Goal: Feedback & Contribution: Submit feedback/report problem

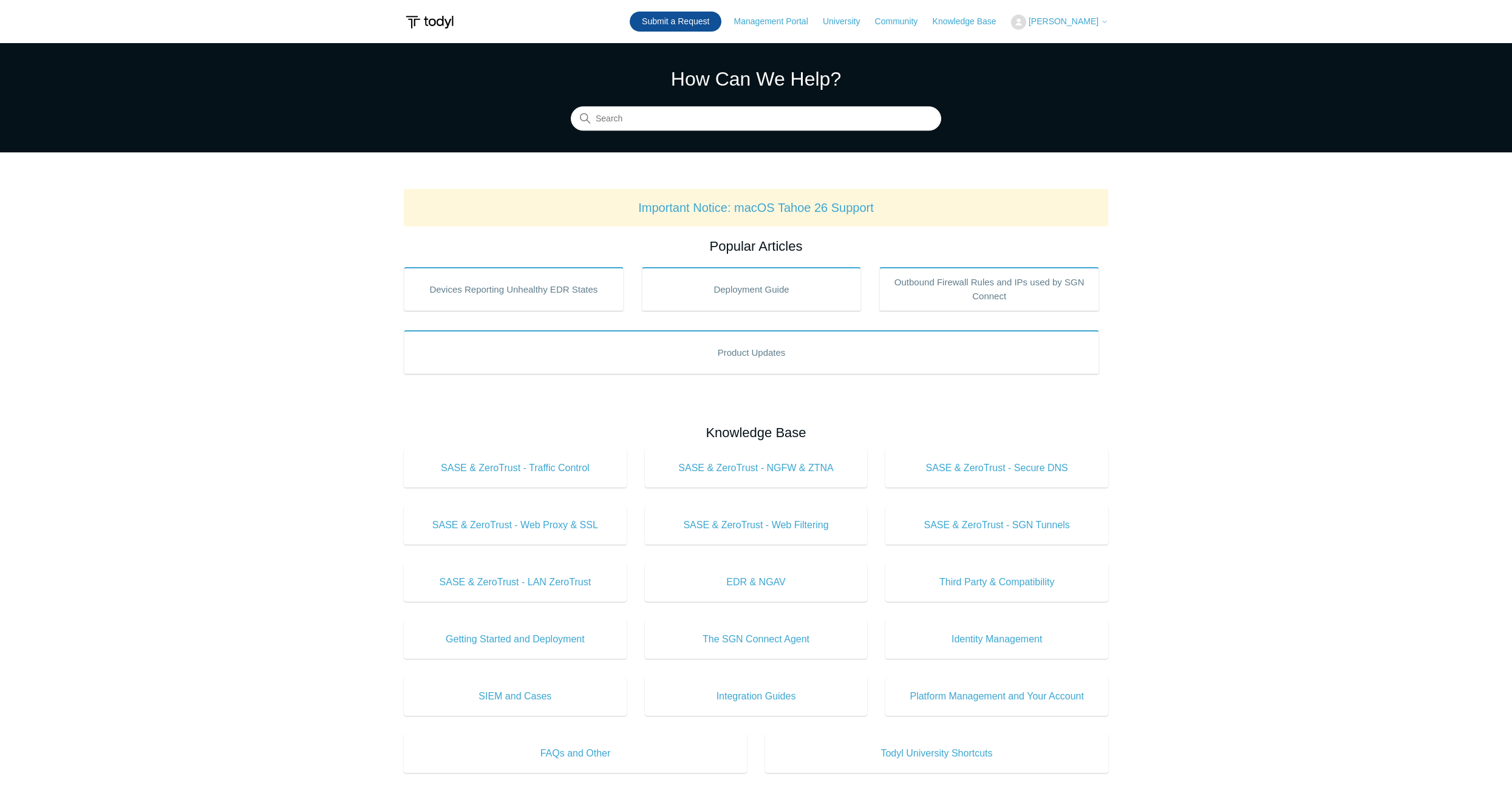
click at [713, 15] on link "Submit a Request" at bounding box center [676, 21] width 92 height 20
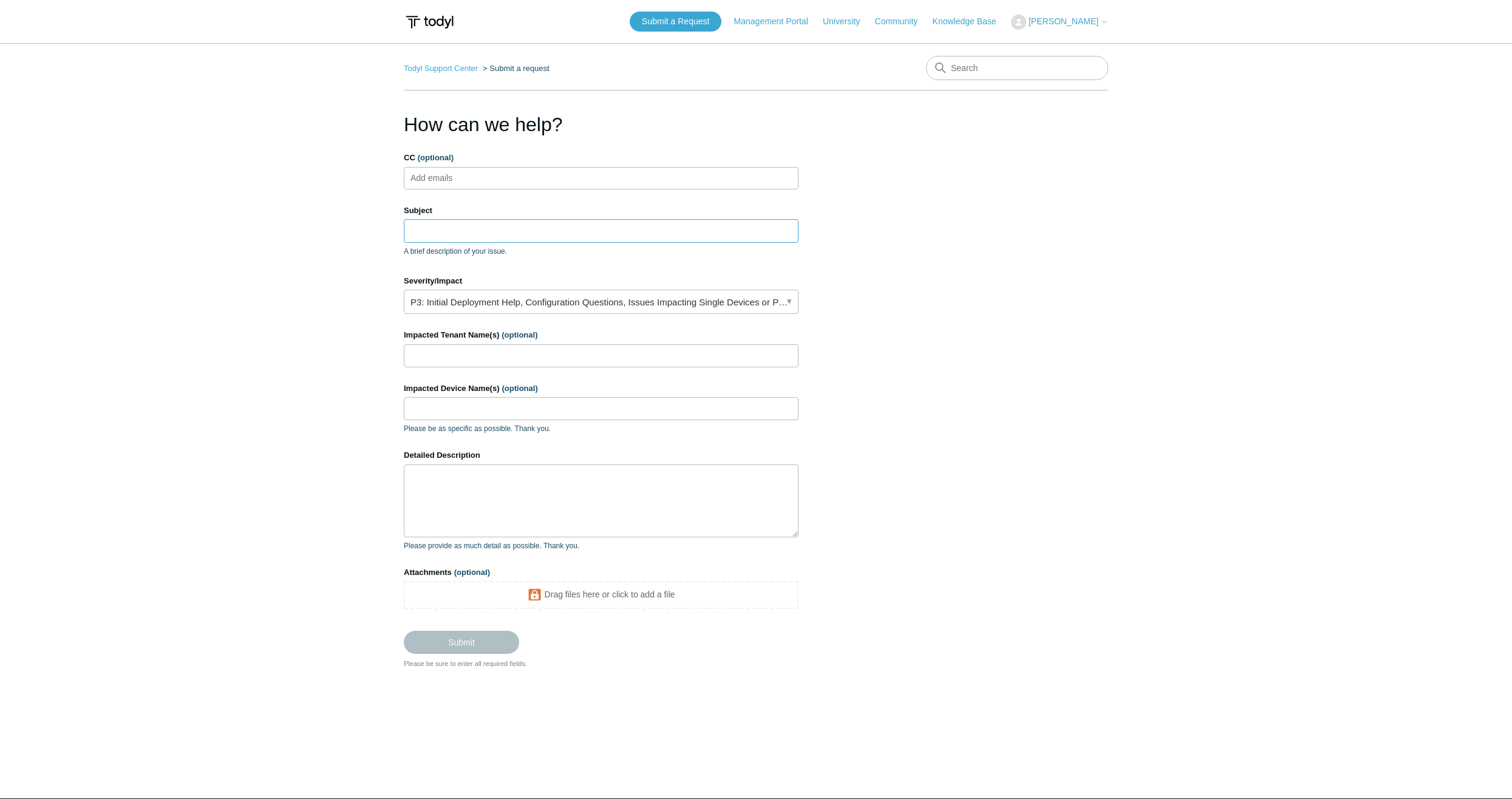
click at [530, 226] on input "Subject" at bounding box center [602, 231] width 395 height 23
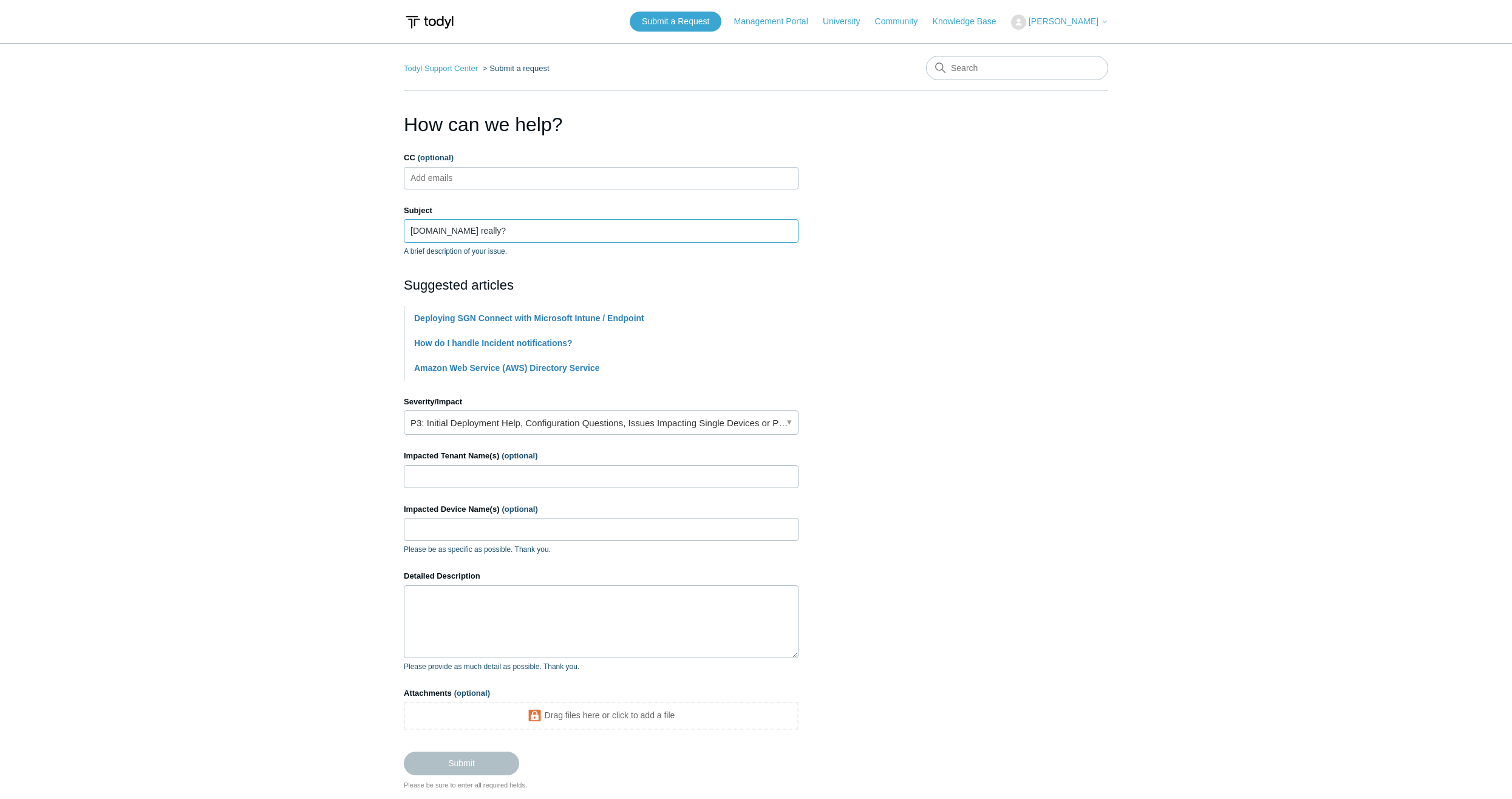
type input "[DOMAIN_NAME] really?"
click at [492, 418] on link "P3: Initial Deployment Help, Configuration Questions, Issues Impacting Single D…" at bounding box center [602, 422] width 395 height 24
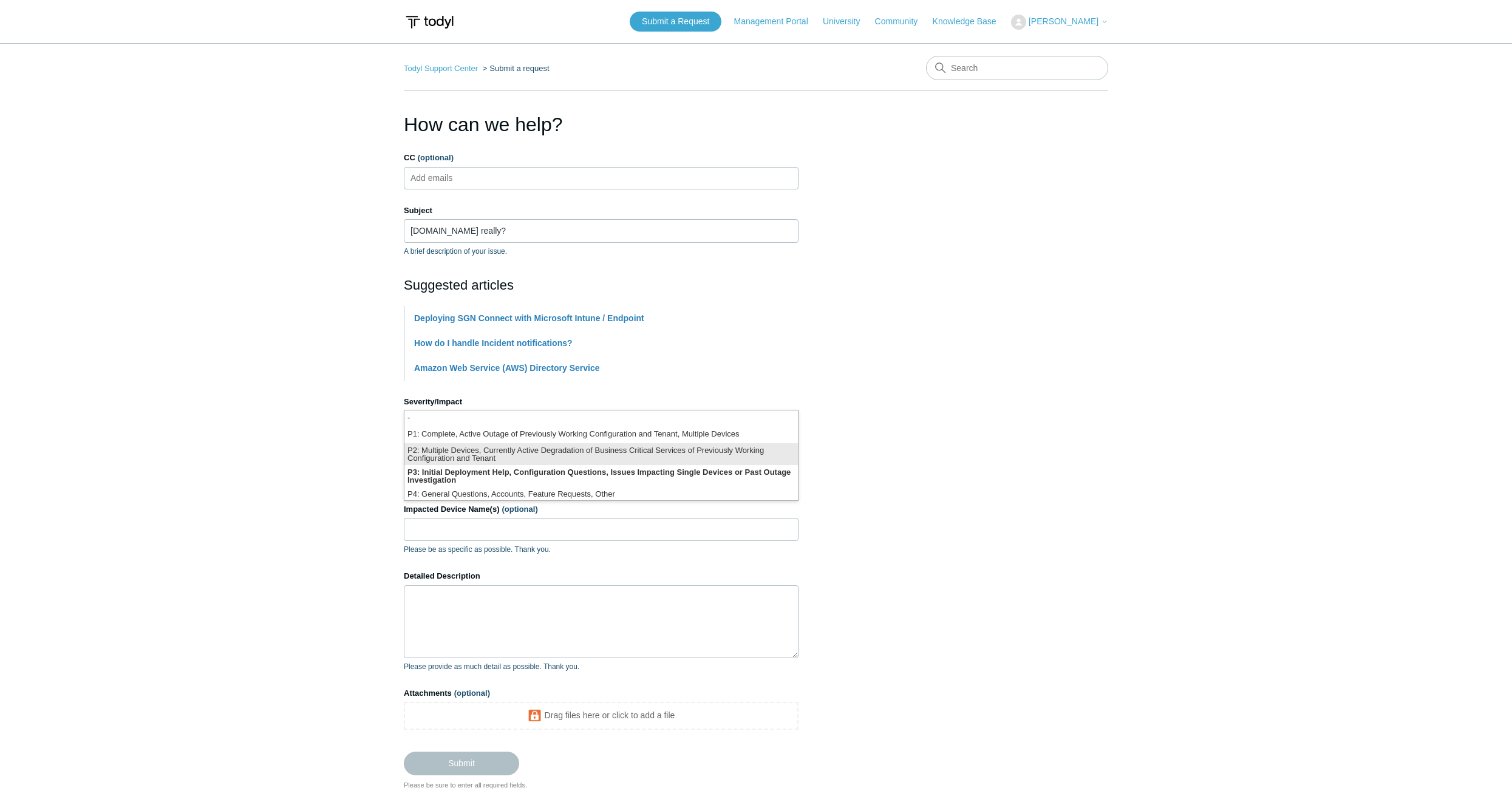
click at [494, 453] on li "P2: Multiple Devices, Currently Active Degradation of Business Critical Service…" at bounding box center [602, 454] width 394 height 22
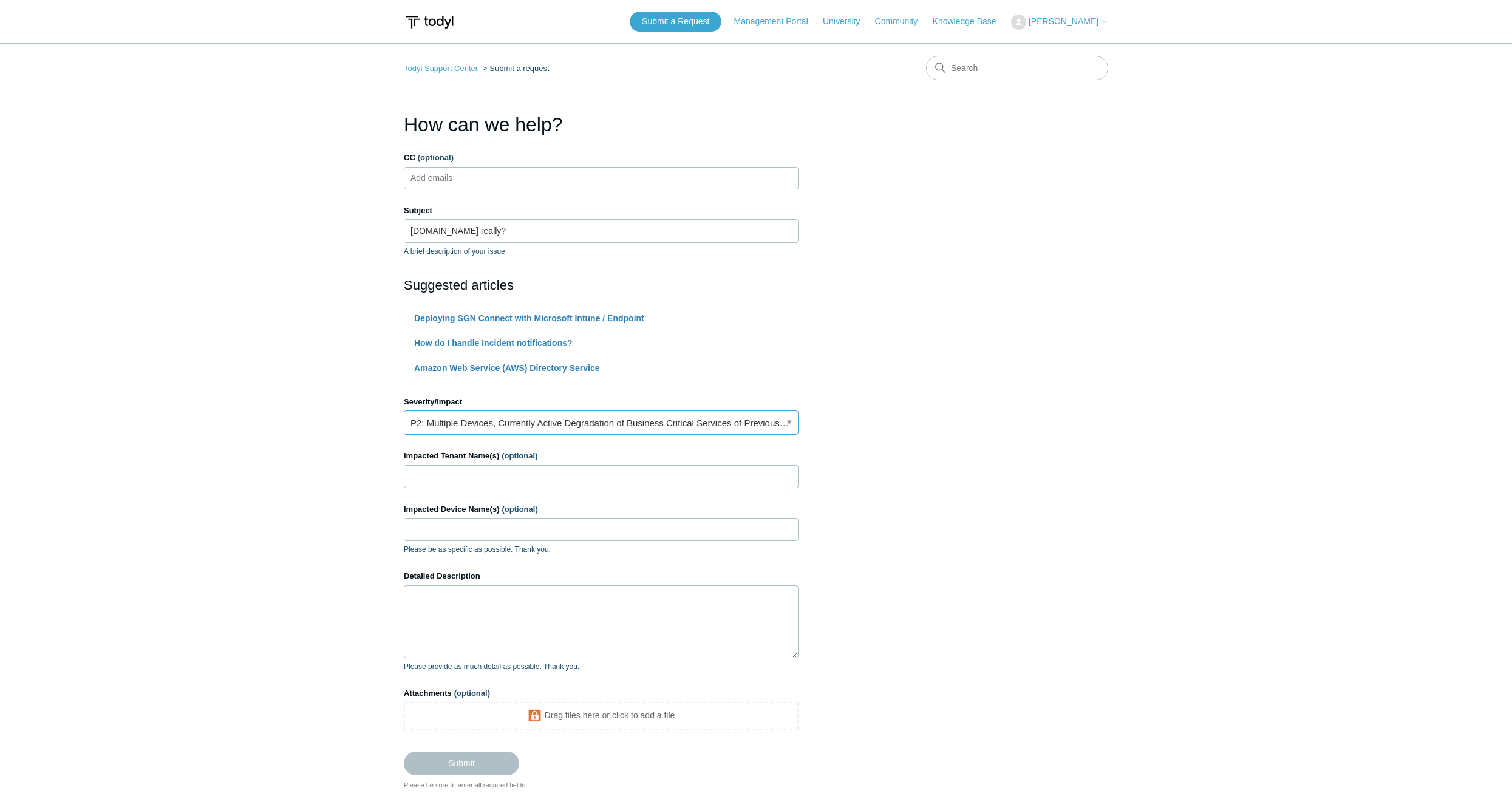
click at [496, 428] on link "P2: Multiple Devices, Currently Active Degradation of Business Critical Service…" at bounding box center [602, 422] width 395 height 24
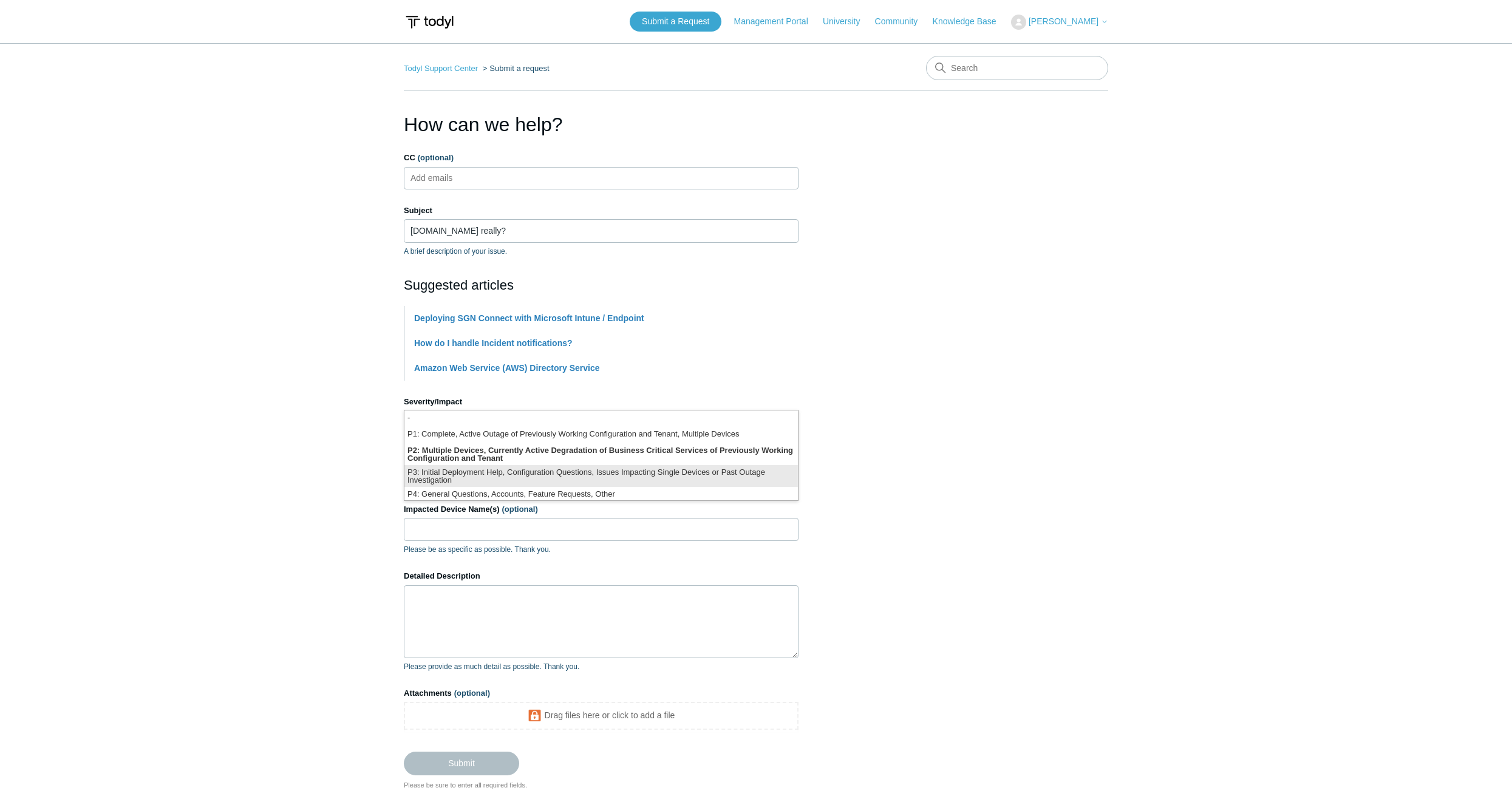
click at [489, 468] on li "P3: Initial Deployment Help, Configuration Questions, Issues Impacting Single D…" at bounding box center [602, 476] width 394 height 22
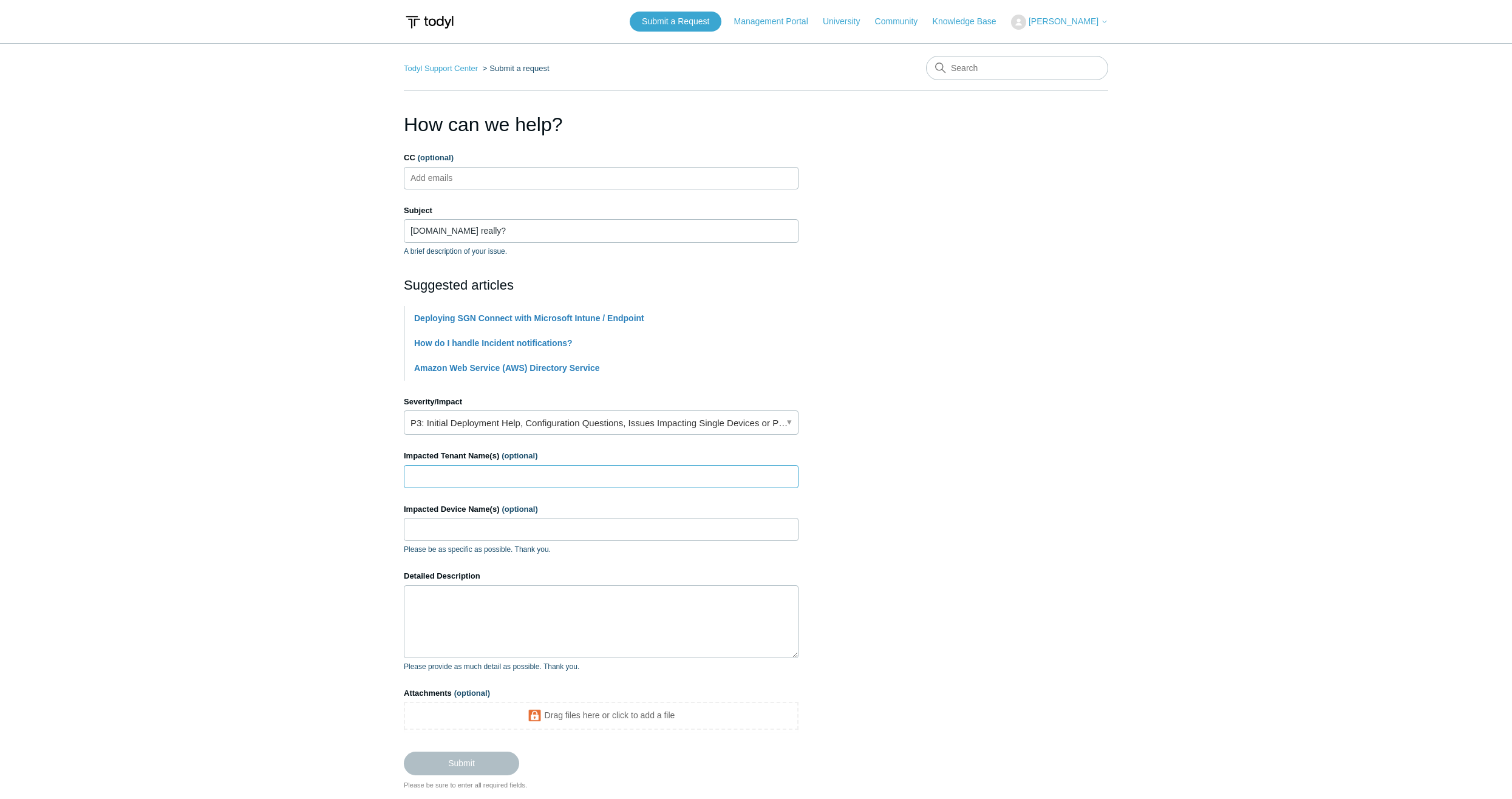
click at [475, 471] on input "Impacted Tenant Name(s) (optional)" at bounding box center [602, 477] width 395 height 23
type input "Forthright"
click at [475, 598] on textarea "Detailed Description" at bounding box center [602, 621] width 395 height 73
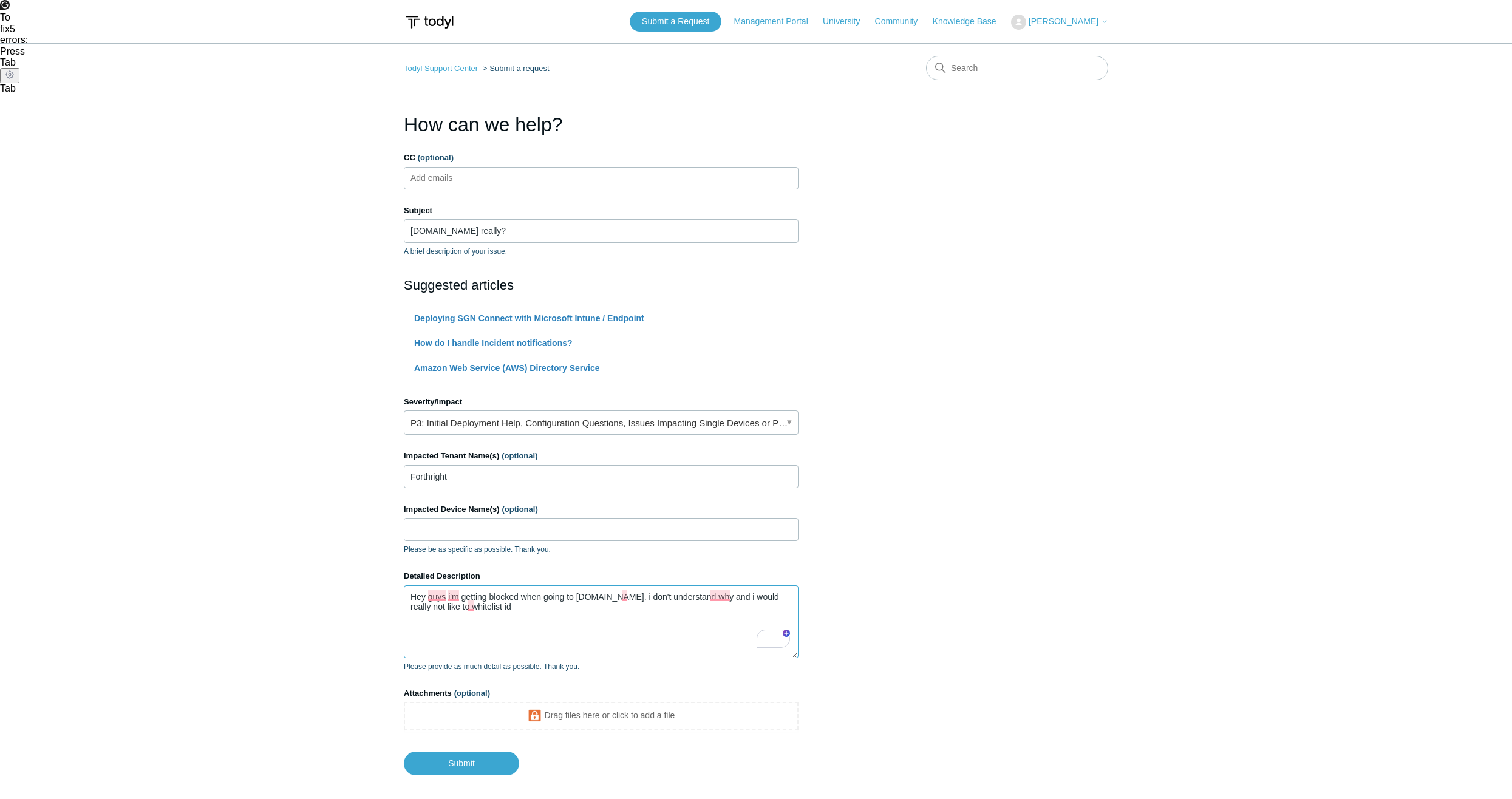
drag, startPoint x: 728, startPoint y: 600, endPoint x: 746, endPoint y: 631, distance: 35.8
click at [728, 600] on textarea "Hey guys i'm getting blocked when going to github.com. i don't understand why a…" at bounding box center [602, 621] width 395 height 73
click at [640, 606] on textarea "Hey guys i'm getting blocked when going to github.com. i don't understand why a…" at bounding box center [602, 621] width 395 height 73
click at [626, 595] on textarea "Hey guys i'm getting blocked when going to github.com. i don't understand why a…" at bounding box center [602, 621] width 395 height 73
click at [729, 594] on textarea "Hey guys i'm getting blocked when going to github.com. I don't understand why, …" at bounding box center [602, 621] width 395 height 73
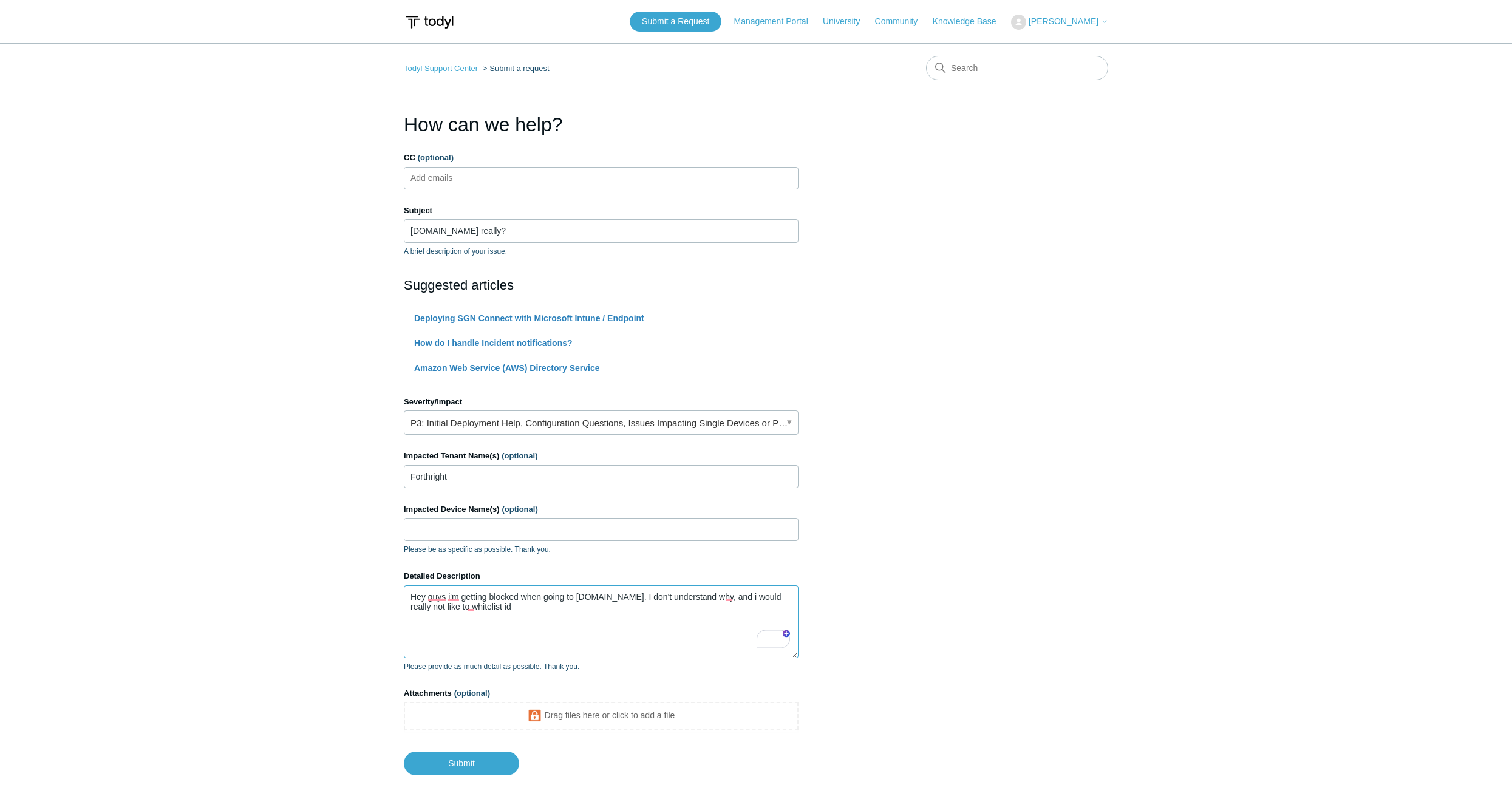
click at [728, 624] on textarea "Hey guys i'm getting blocked when going to github.com. I don't understand why, …" at bounding box center [602, 621] width 395 height 73
click at [520, 610] on textarea "Hey guys i'm getting blocked when going to github.com. I don't understand why, …" at bounding box center [602, 621] width 395 height 73
type textarea "Hey guys i'm getting blocked when going to github.com. I don't understand why, …"
click at [488, 757] on input "Submit" at bounding box center [462, 764] width 116 height 24
